Goal: Navigation & Orientation: Find specific page/section

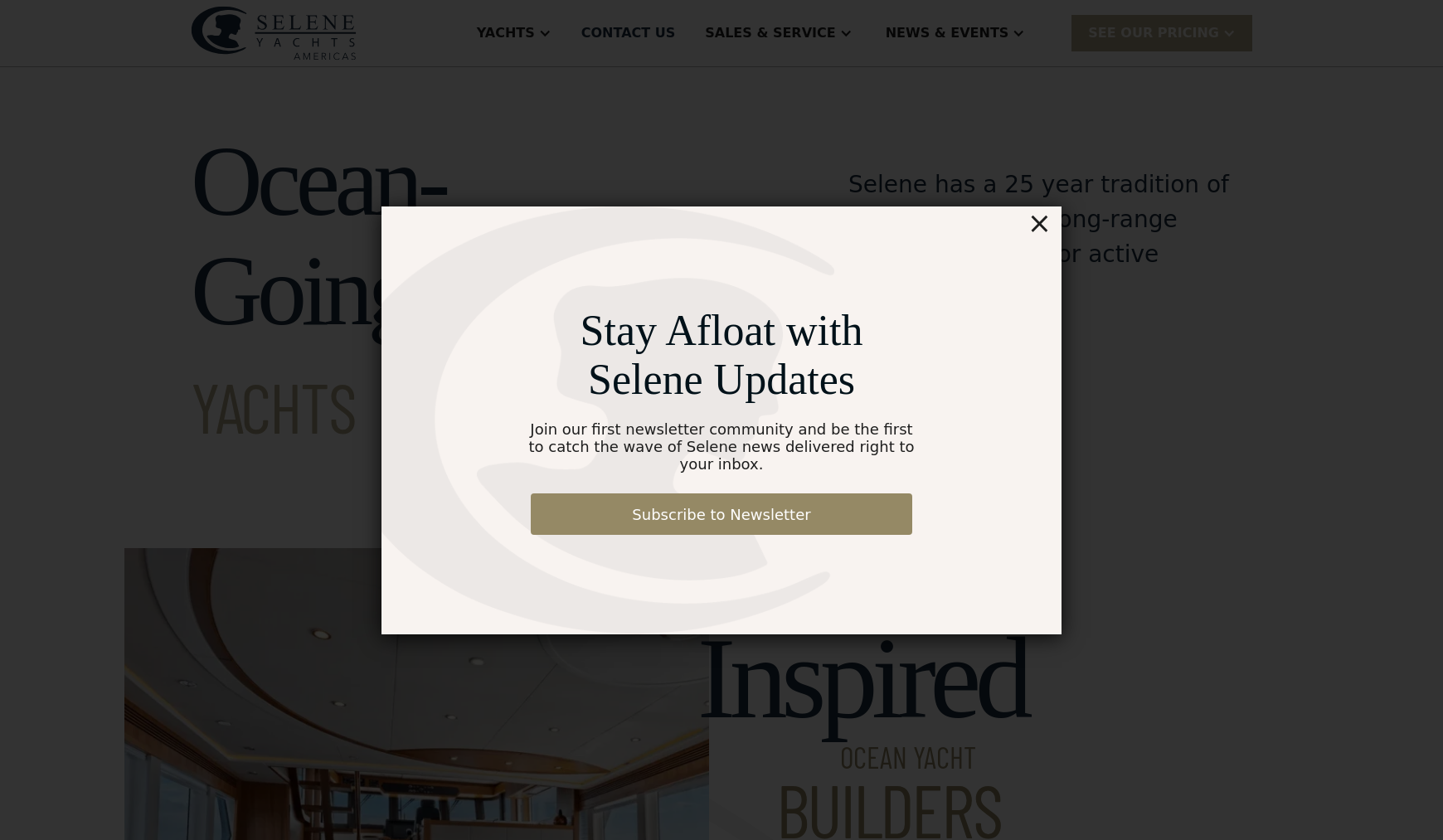
click at [1040, 233] on div "×" at bounding box center [1040, 222] width 25 height 33
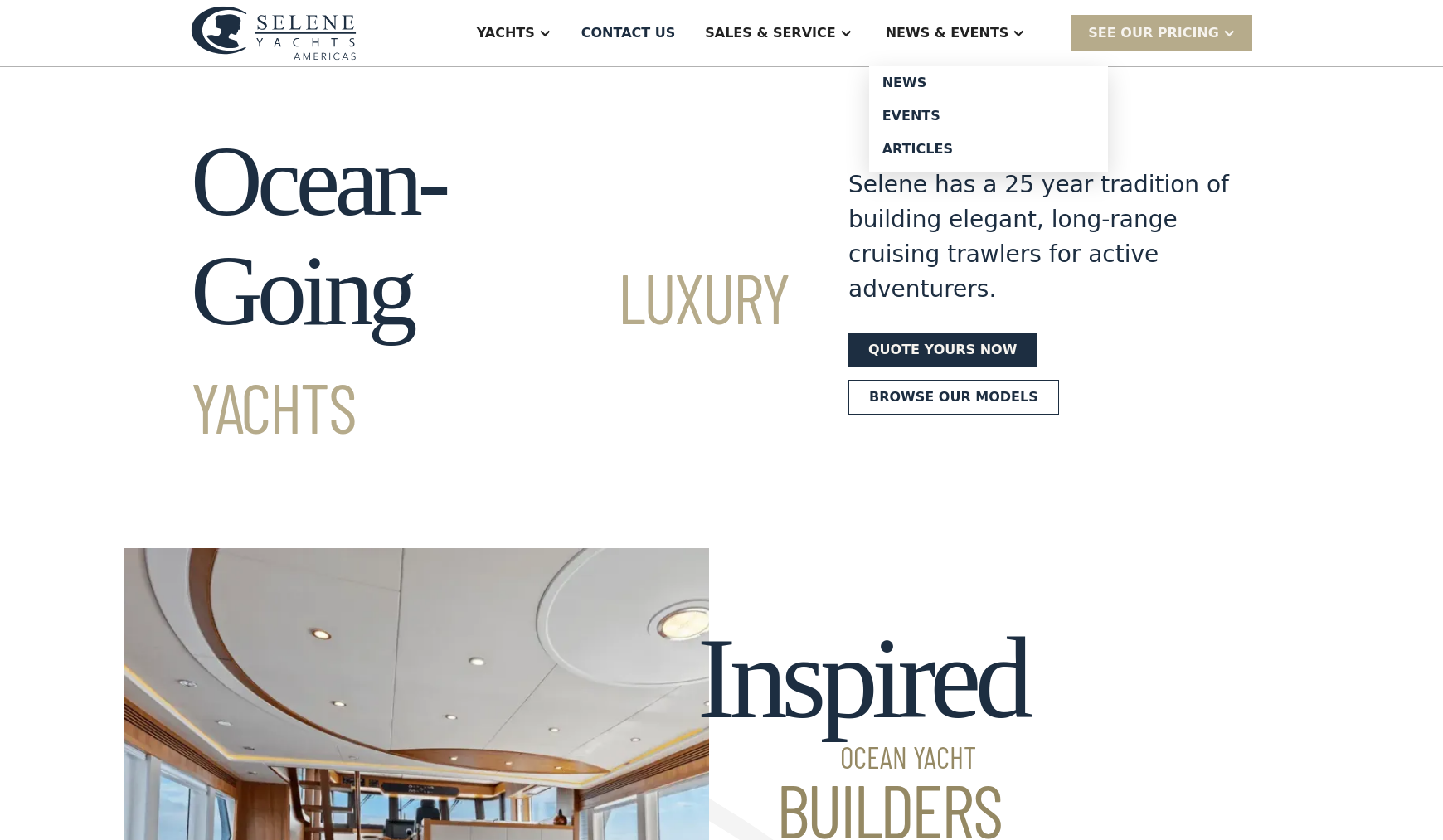
click at [969, 44] on div "News & EVENTS" at bounding box center [956, 33] width 174 height 66
click at [985, 35] on div "News & EVENTS" at bounding box center [947, 33] width 124 height 20
click at [944, 113] on div "Events" at bounding box center [988, 116] width 212 height 13
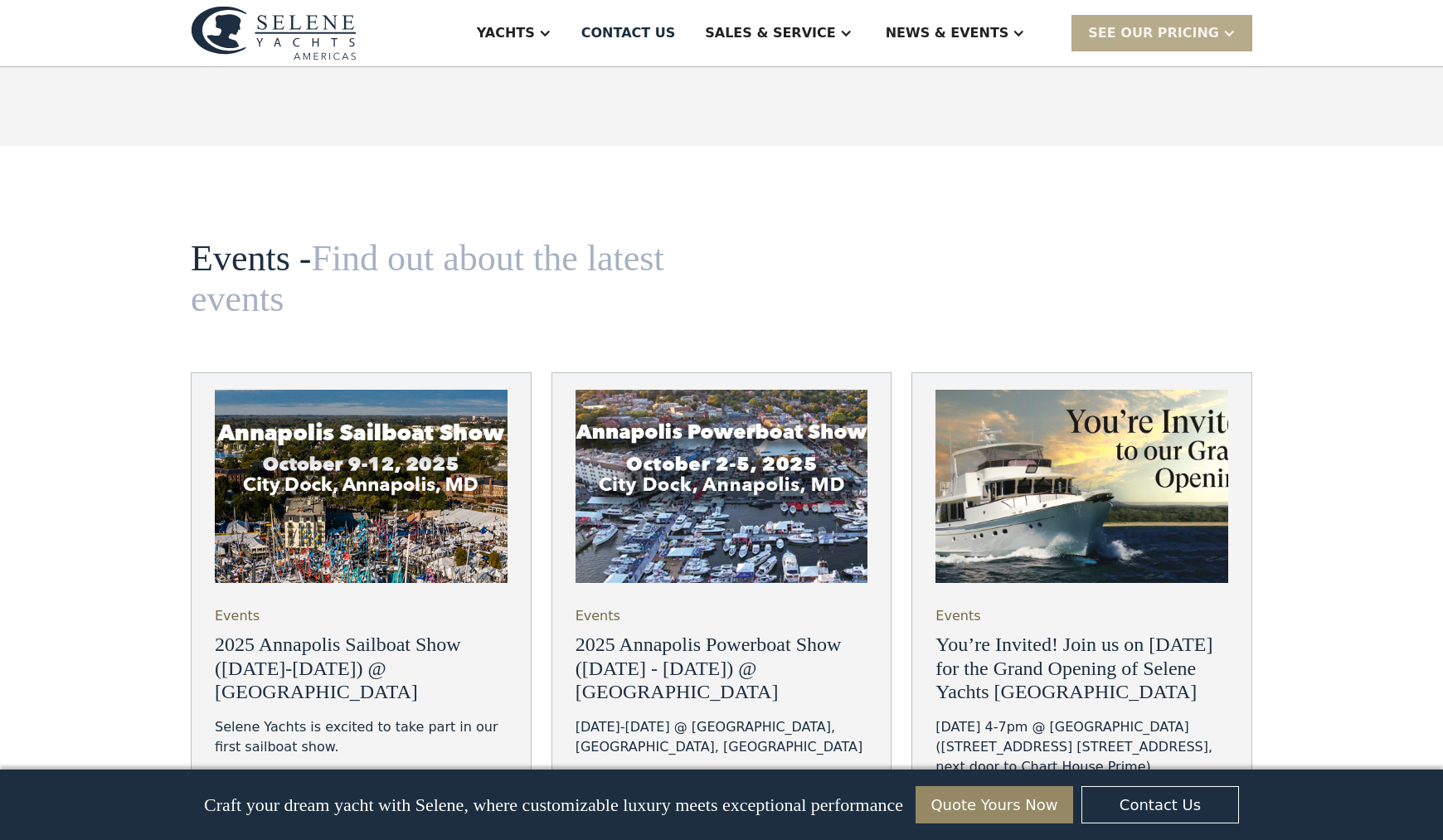
scroll to position [5490, 0]
